Goal: Navigation & Orientation: Go to known website

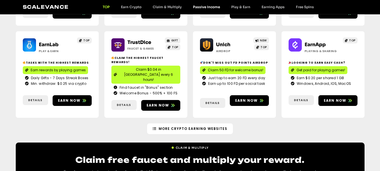
scroll to position [84, 0]
